Goal: Task Accomplishment & Management: Use online tool/utility

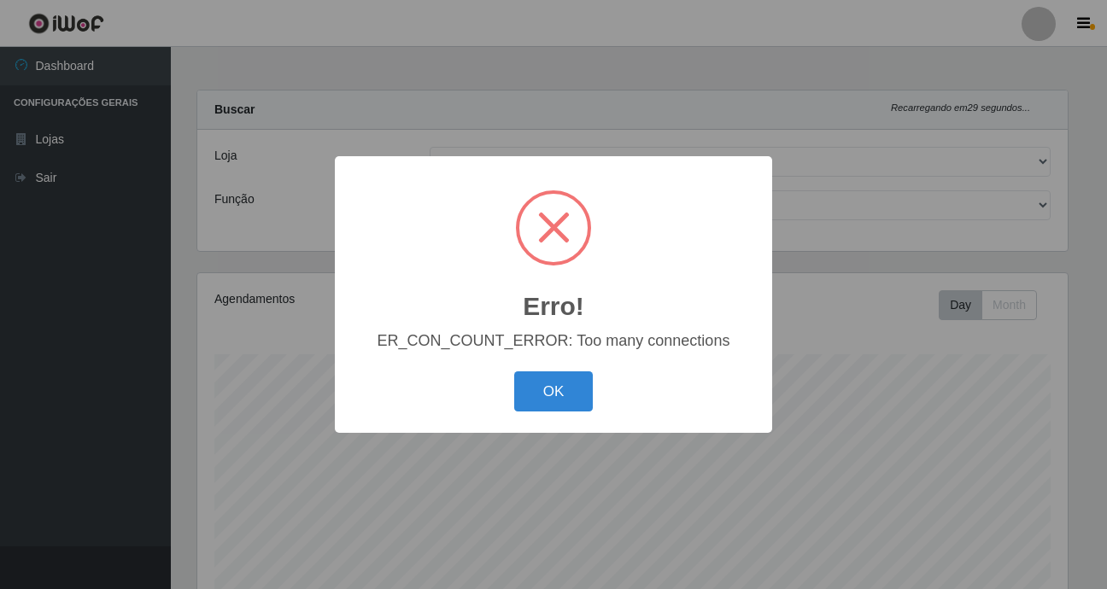
select select "410"
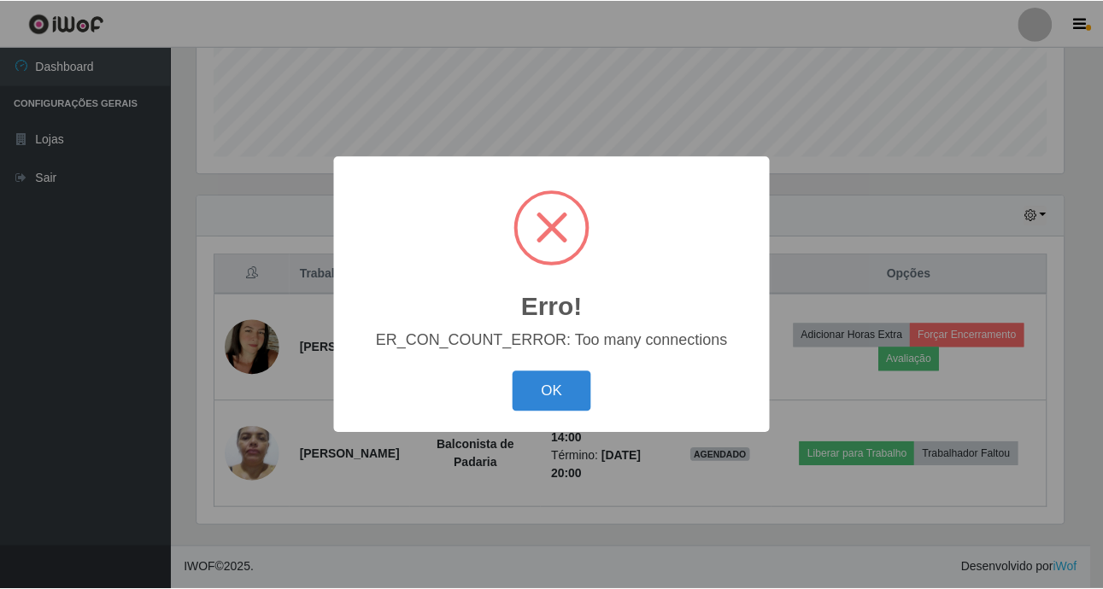
scroll to position [354, 870]
click at [575, 394] on button "OK" at bounding box center [553, 391] width 79 height 40
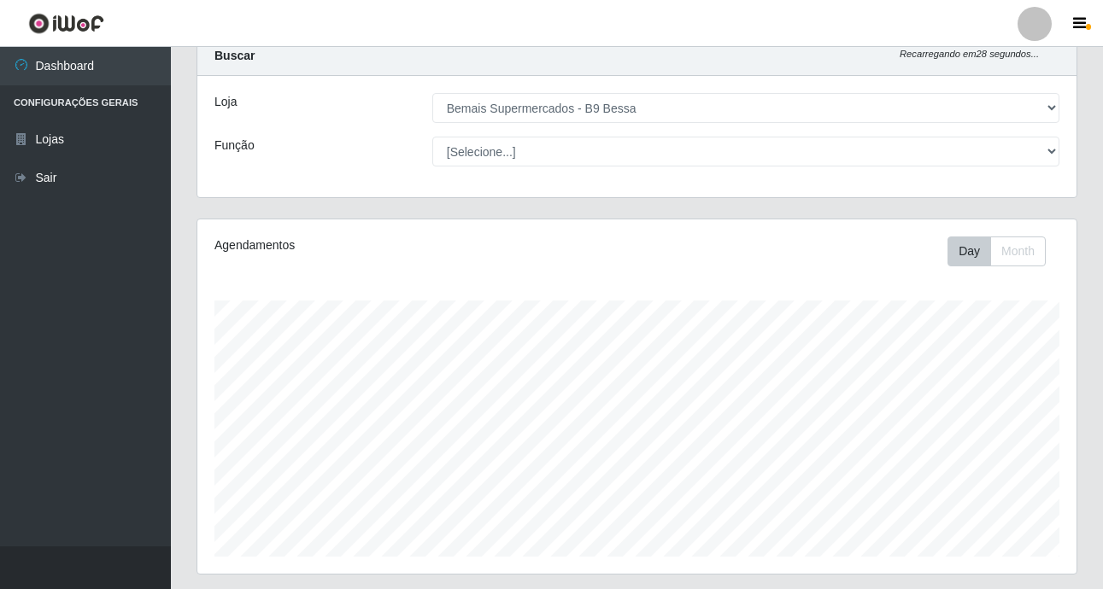
scroll to position [0, 0]
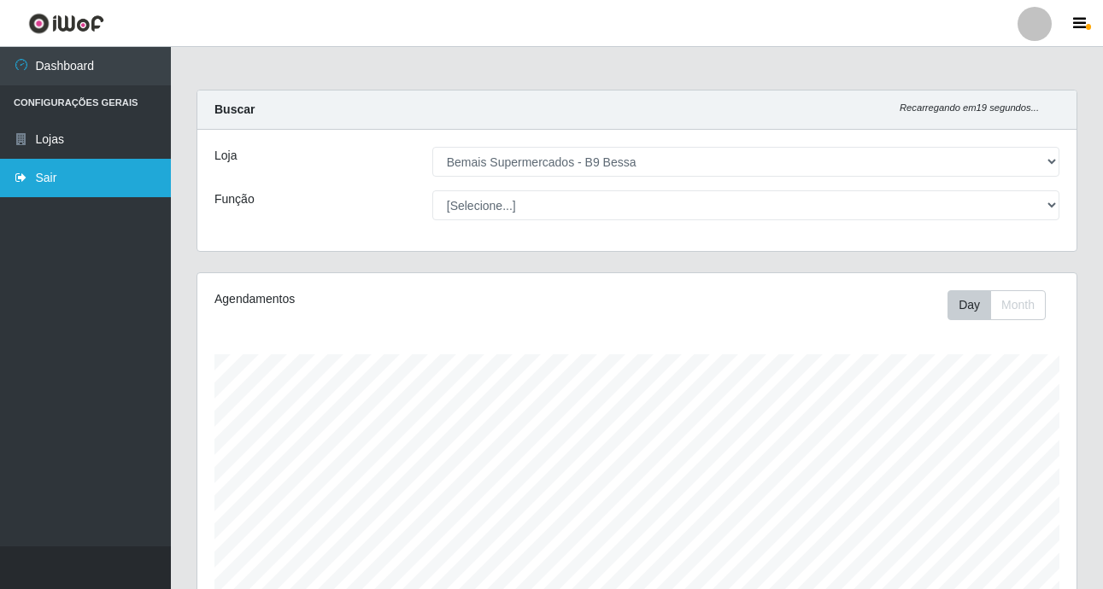
click at [91, 178] on link "Sair" at bounding box center [85, 178] width 171 height 38
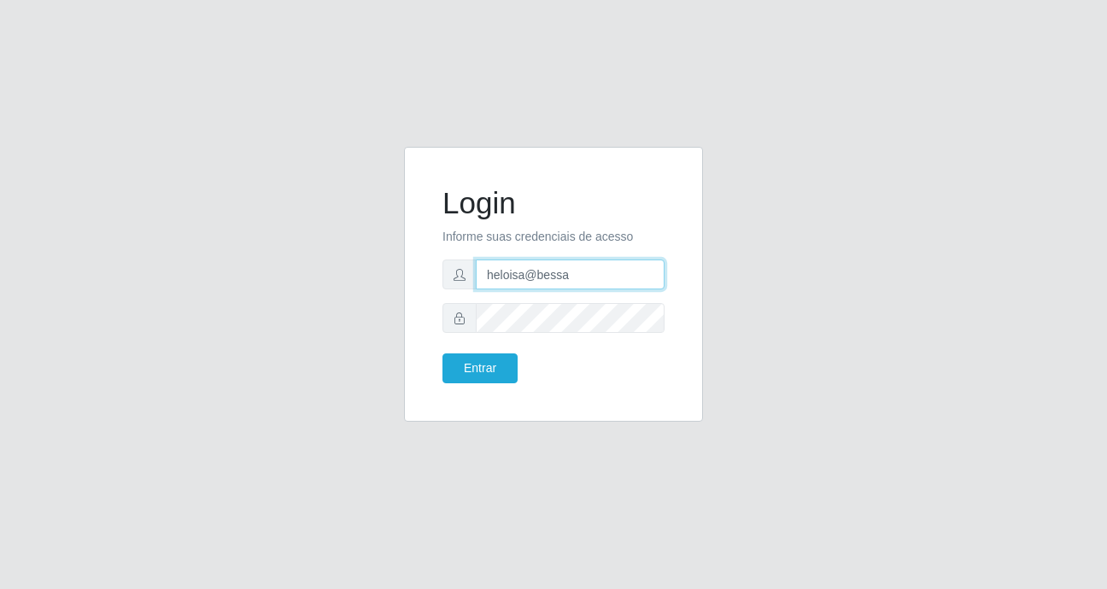
click at [580, 280] on input "heloisa@bessa" at bounding box center [570, 275] width 189 height 30
type input "h"
type input "sabrina@b9"
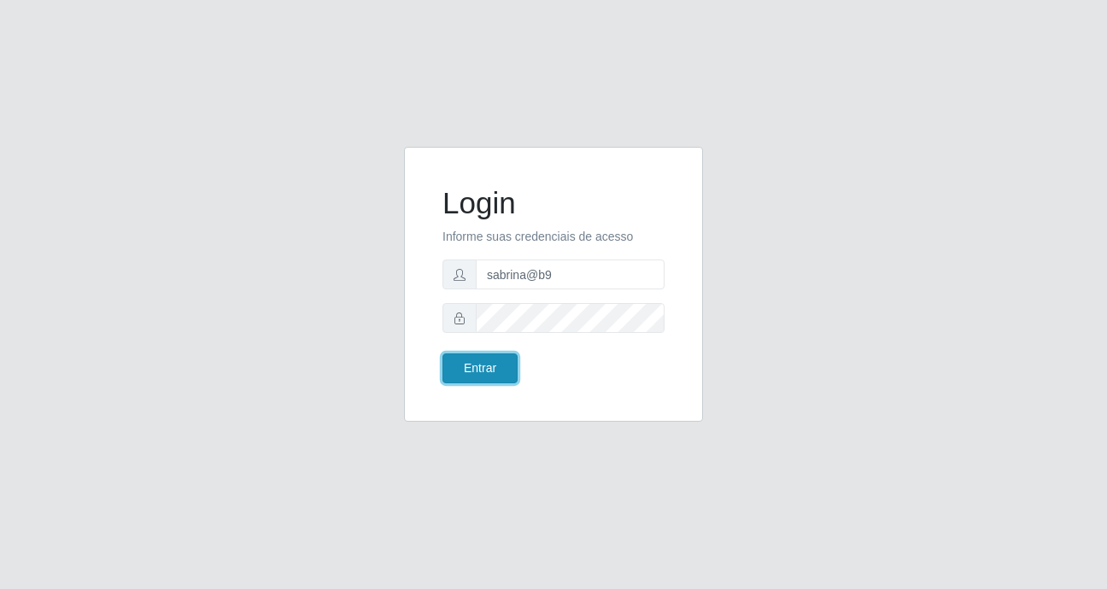
click at [488, 366] on button "Entrar" at bounding box center [479, 369] width 75 height 30
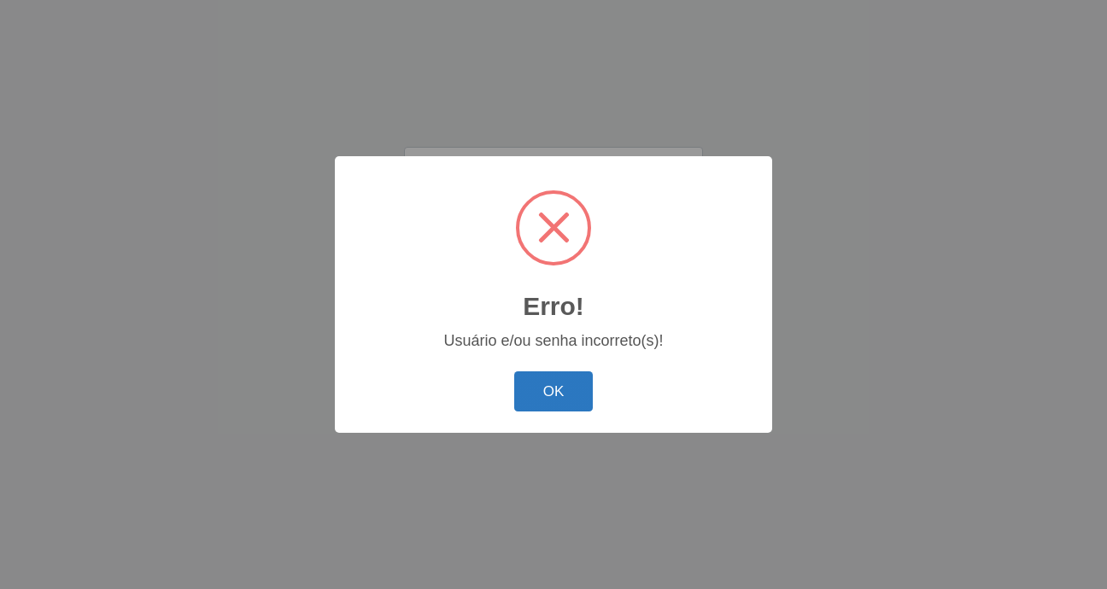
click at [549, 395] on button "OK" at bounding box center [553, 391] width 79 height 40
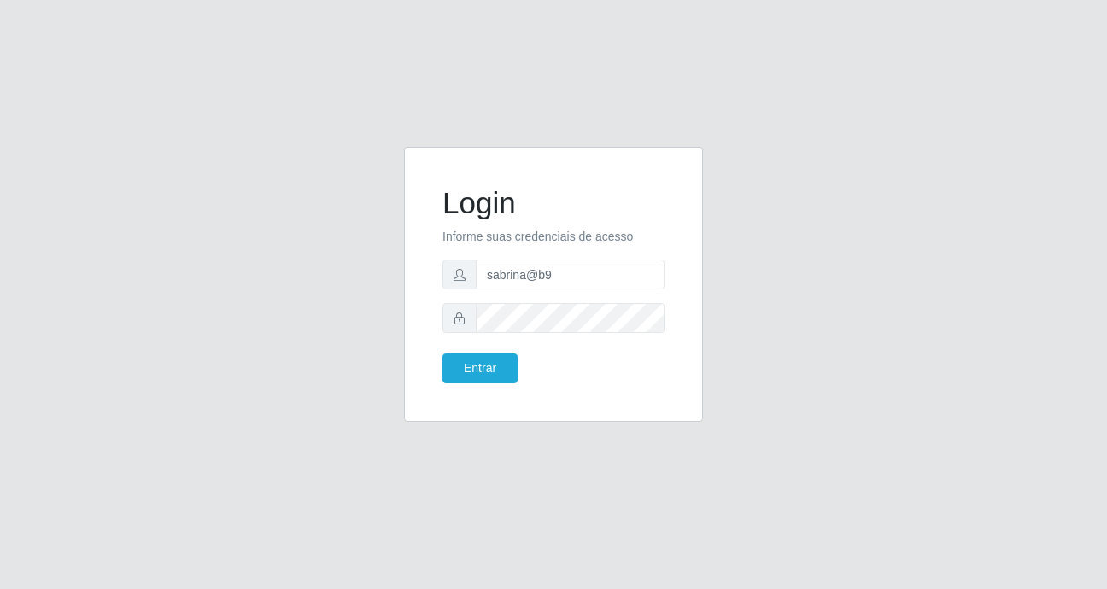
click at [672, 272] on div "Login Informe suas credenciais de acesso sabrina@b9 Entrar" at bounding box center [553, 284] width 256 height 232
click at [486, 366] on button "Entrar" at bounding box center [479, 369] width 75 height 30
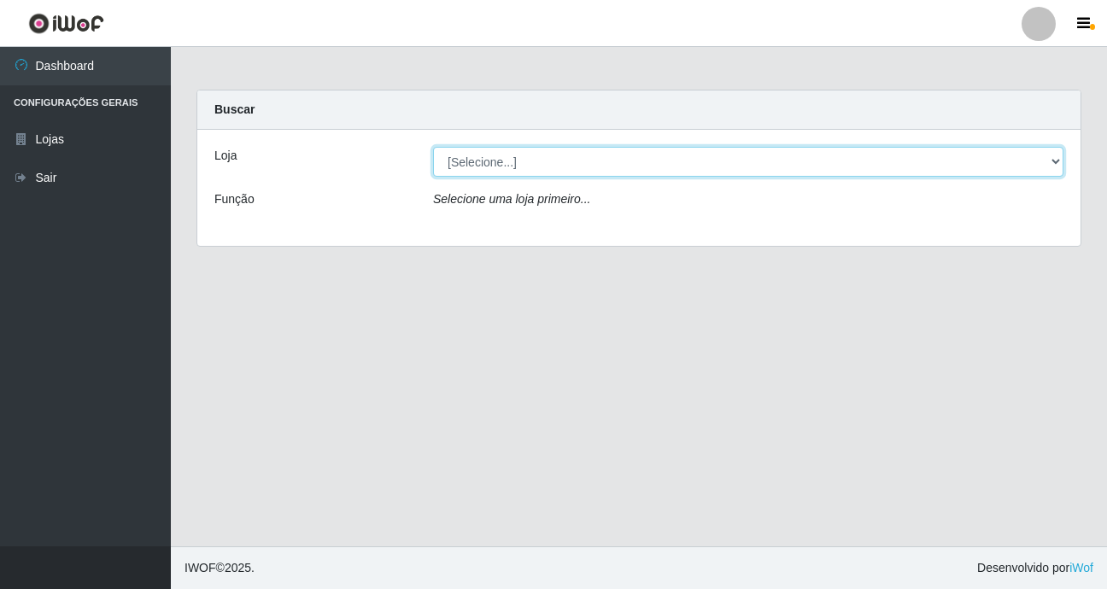
click at [1055, 158] on select "[Selecione...] Bemais Supermercados - B9 Bessa" at bounding box center [748, 162] width 630 height 30
select select "410"
click at [433, 147] on select "[Selecione...] Bemais Supermercados - B9 Bessa" at bounding box center [748, 162] width 630 height 30
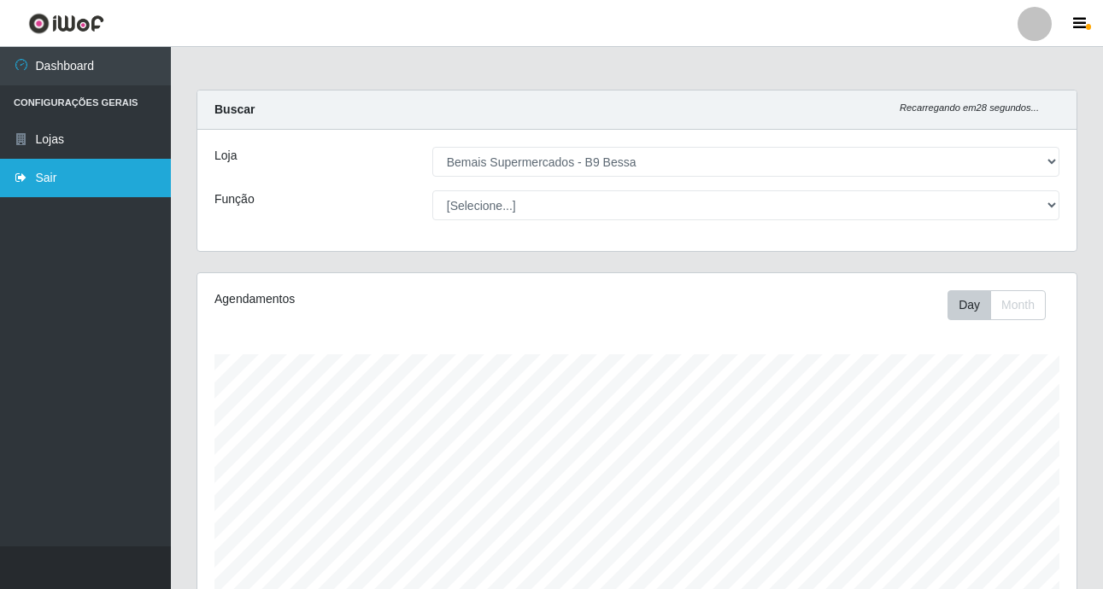
click at [33, 187] on link "Sair" at bounding box center [85, 178] width 171 height 38
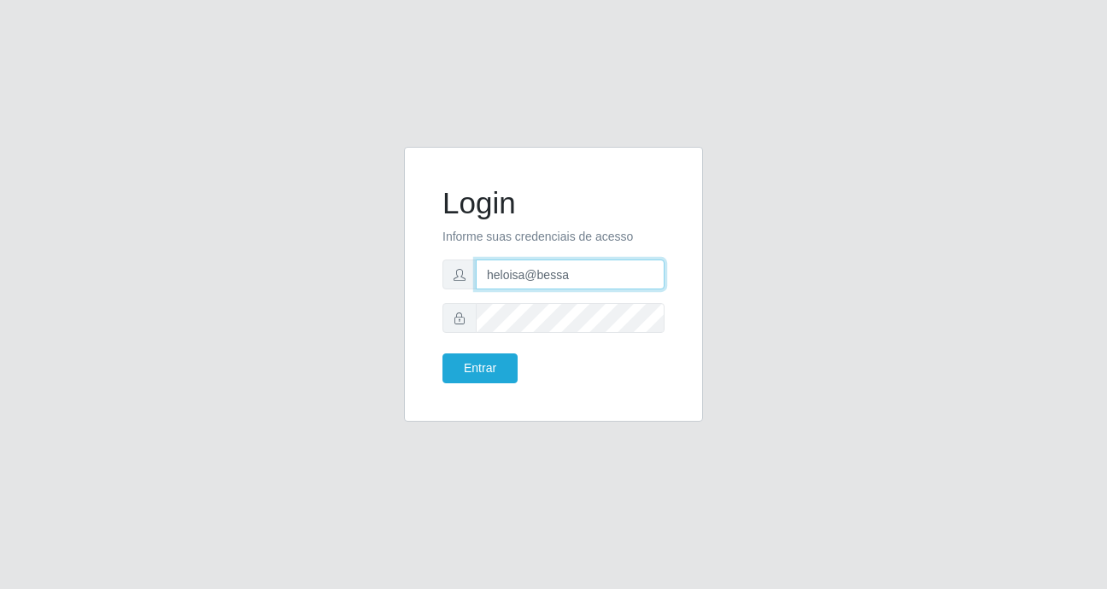
click at [579, 284] on input "heloisa@bessa" at bounding box center [570, 275] width 189 height 30
type input "h"
type input "sabrina@b9"
click at [668, 273] on div "Login Informe suas credenciais de acesso sabrina@b9 Entrar" at bounding box center [553, 284] width 256 height 232
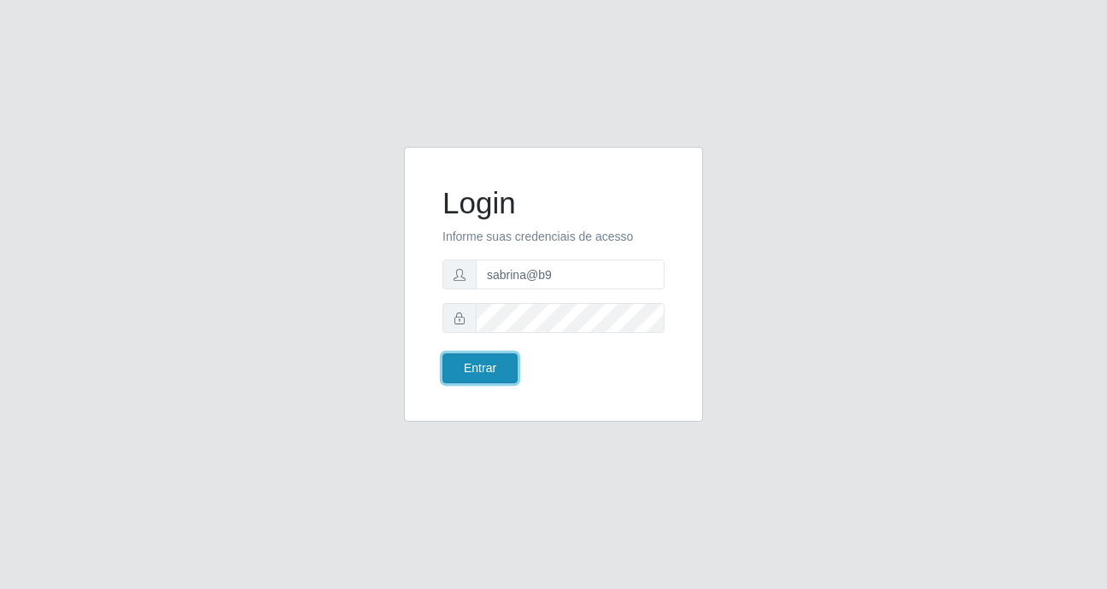
click at [504, 375] on button "Entrar" at bounding box center [479, 369] width 75 height 30
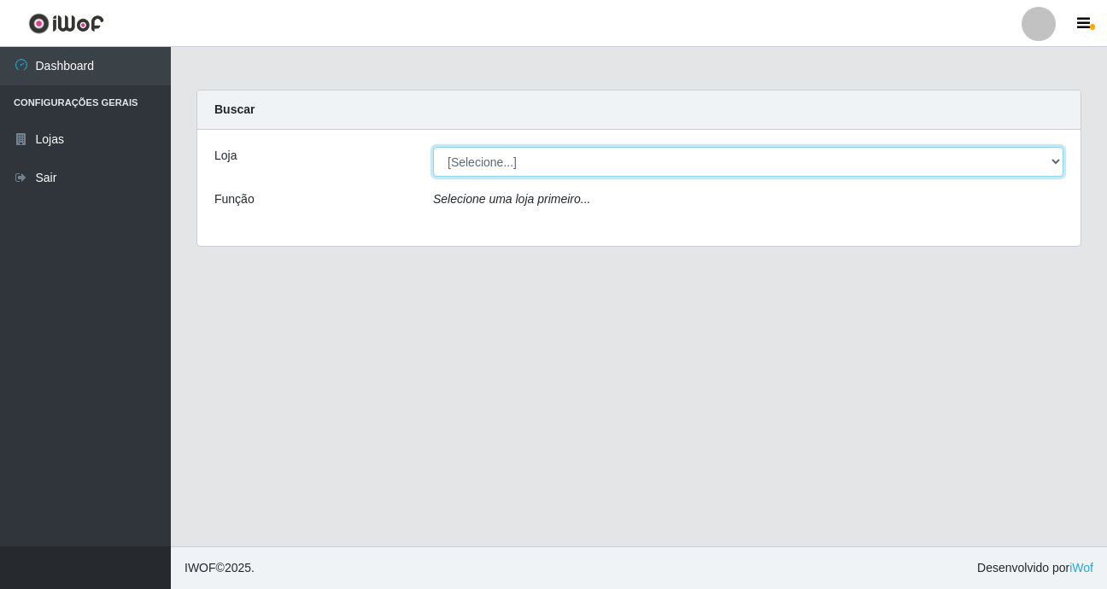
click at [1060, 161] on select "[Selecione...] Bemais Supermercados - B9 Bessa" at bounding box center [748, 162] width 630 height 30
select select "410"
click at [433, 147] on select "[Selecione...] Bemais Supermercados - B9 Bessa" at bounding box center [748, 162] width 630 height 30
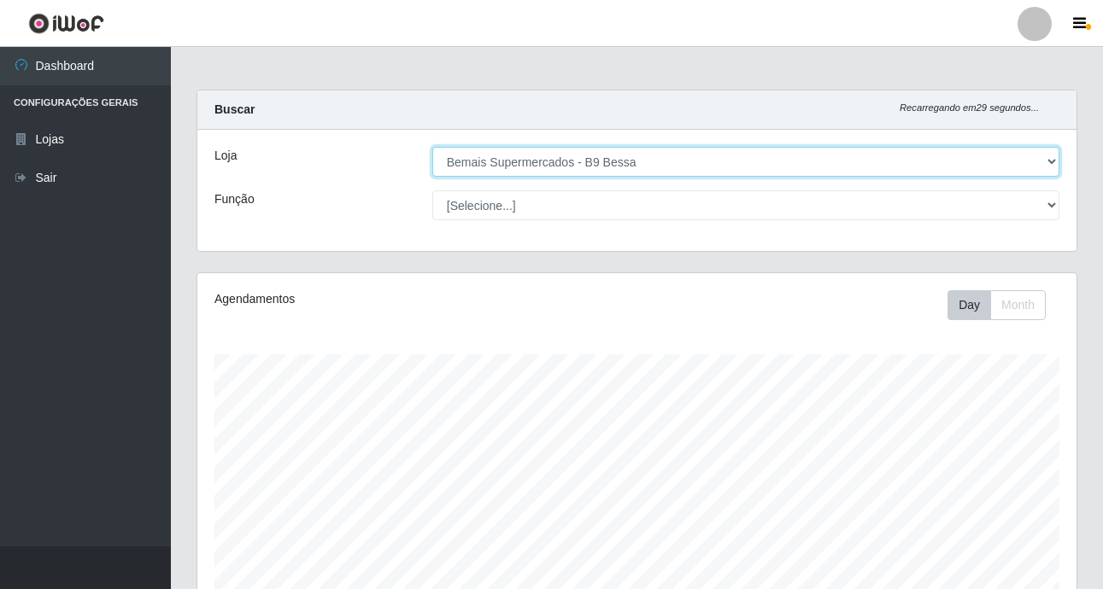
scroll to position [354, 879]
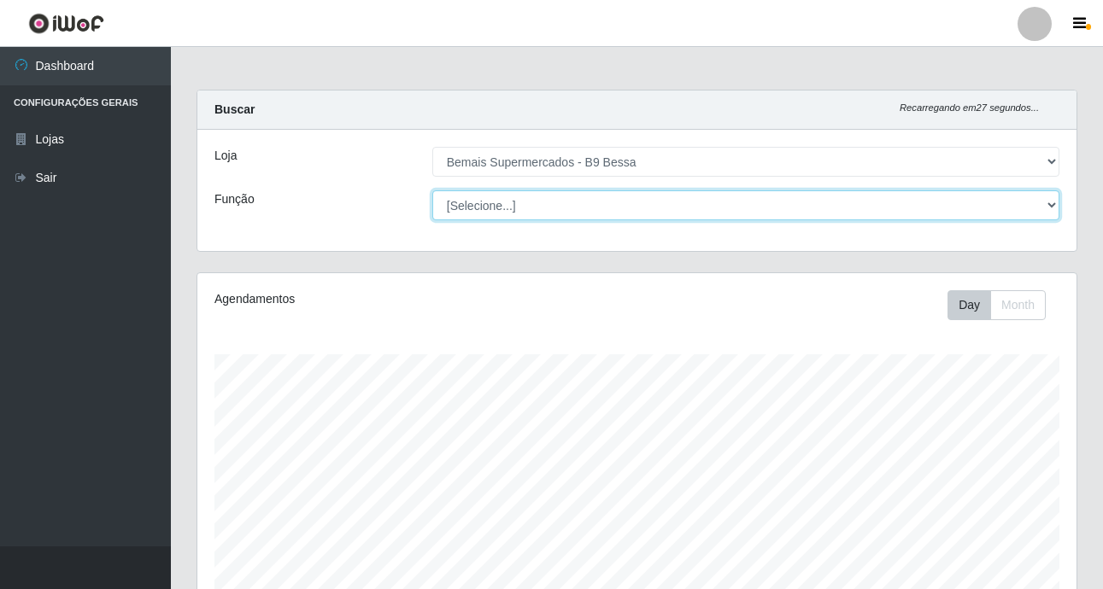
click at [1055, 206] on select "[Selecione...] ASG ASG + ASG ++ Auxiliar de Estoque Auxiliar de [GEOGRAPHIC_DAT…" at bounding box center [745, 205] width 627 height 30
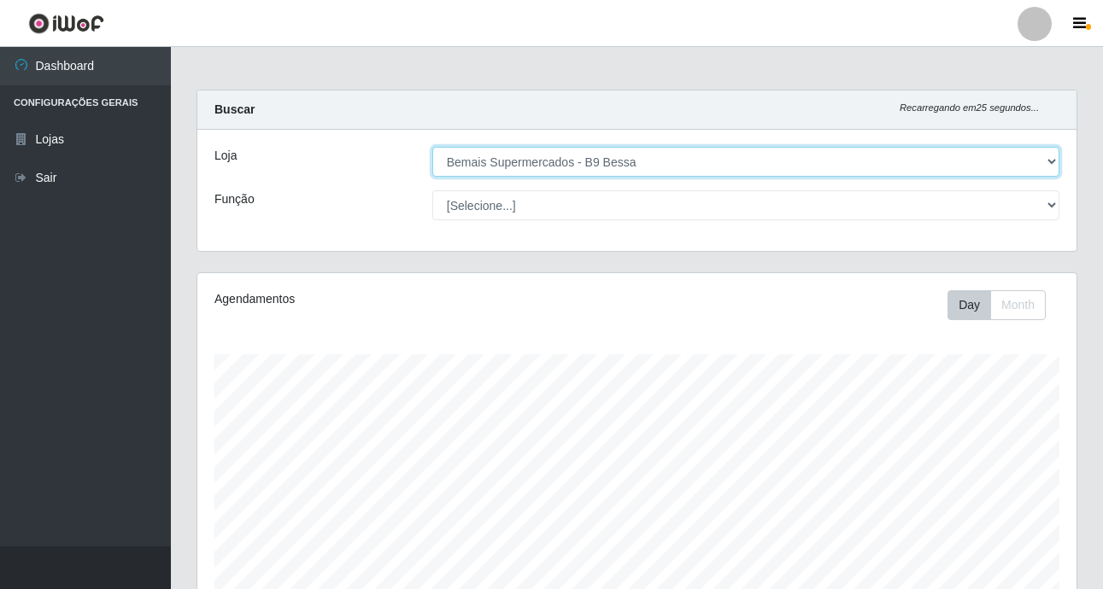
click at [960, 170] on select "[Selecione...] Bemais Supermercados - B9 Bessa" at bounding box center [745, 162] width 627 height 30
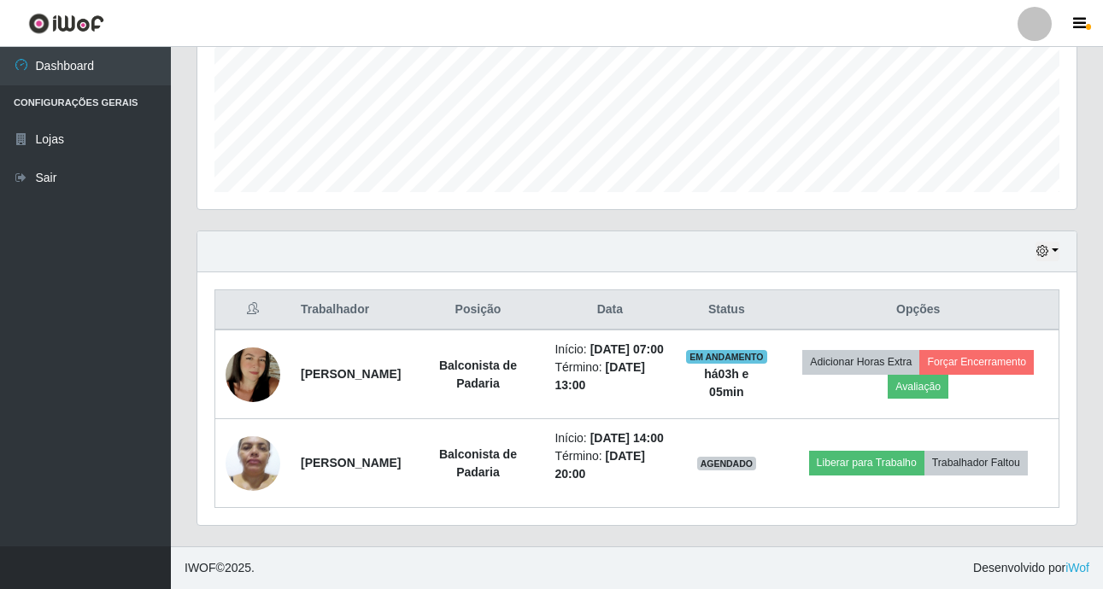
scroll to position [454, 0]
